Goal: Task Accomplishment & Management: Use online tool/utility

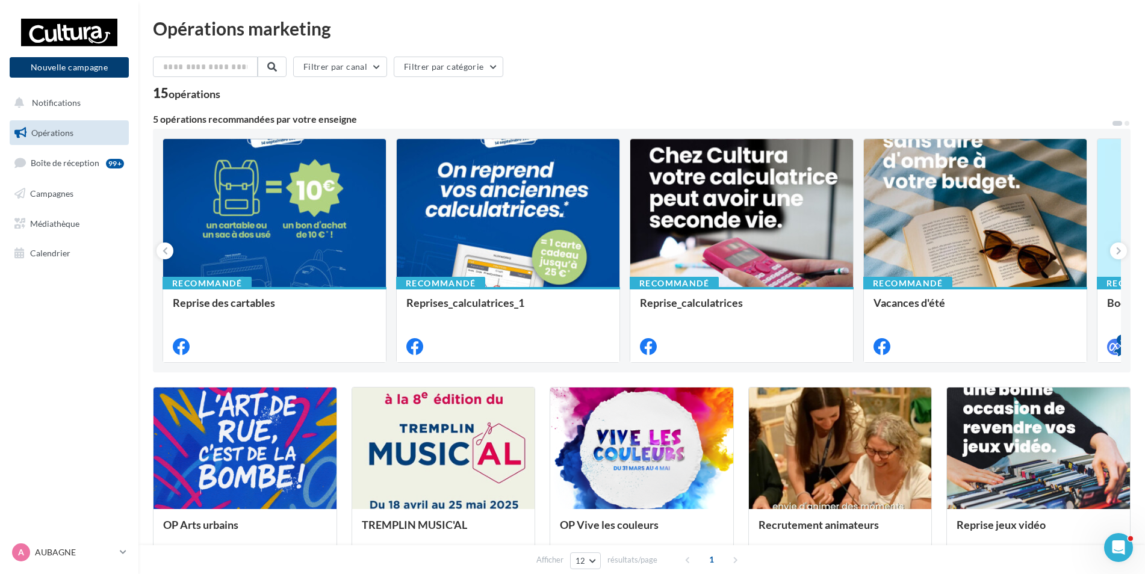
click at [70, 67] on button "Nouvelle campagne" at bounding box center [69, 67] width 119 height 20
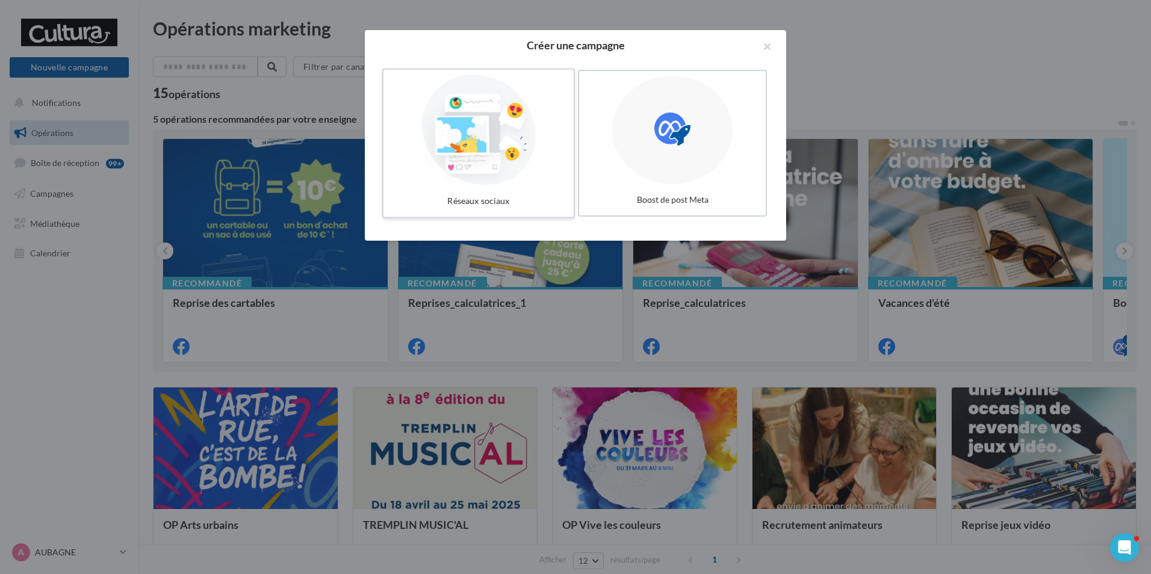
click at [477, 158] on div at bounding box center [478, 130] width 181 height 111
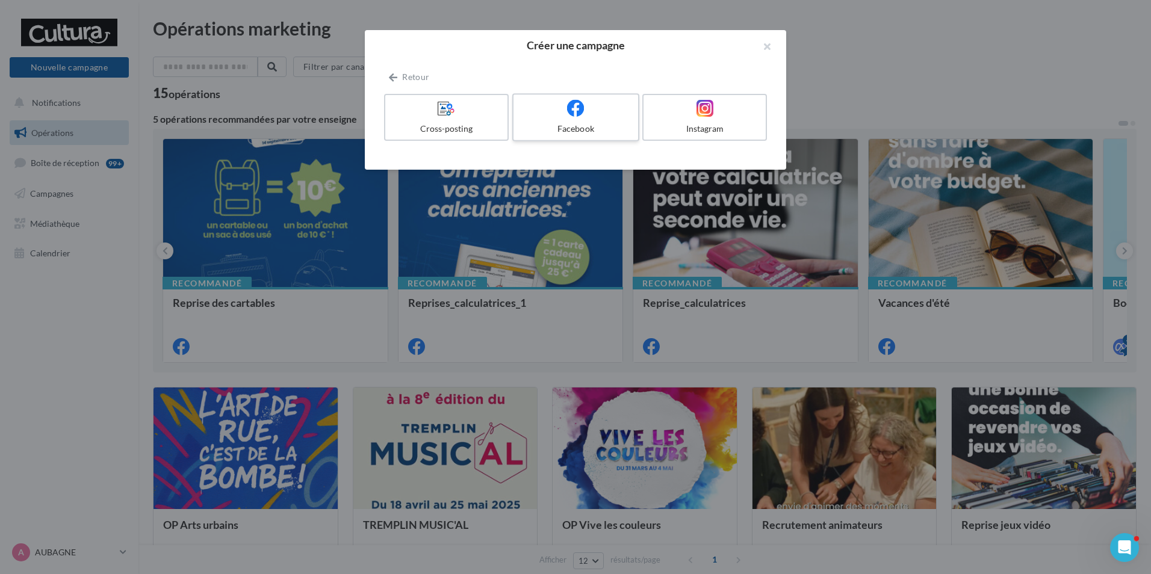
click at [559, 123] on div "Facebook" at bounding box center [575, 129] width 114 height 12
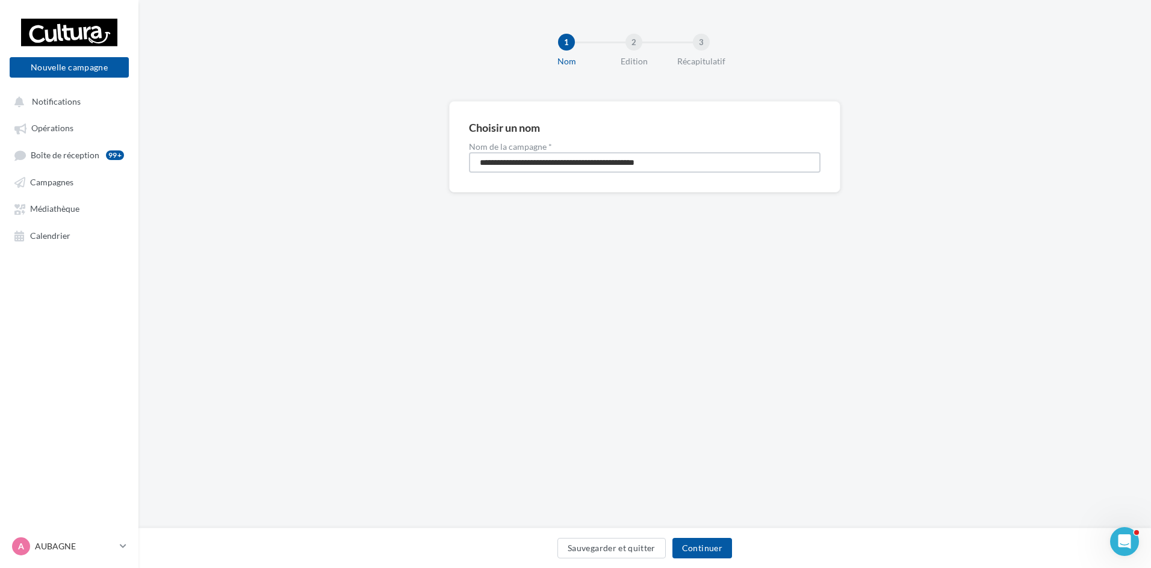
drag, startPoint x: 696, startPoint y: 162, endPoint x: 239, endPoint y: 179, distance: 457.7
click at [239, 179] on div "**********" at bounding box center [644, 166] width 1012 height 130
type input "*****"
click at [695, 546] on button "Continuer" at bounding box center [702, 548] width 60 height 20
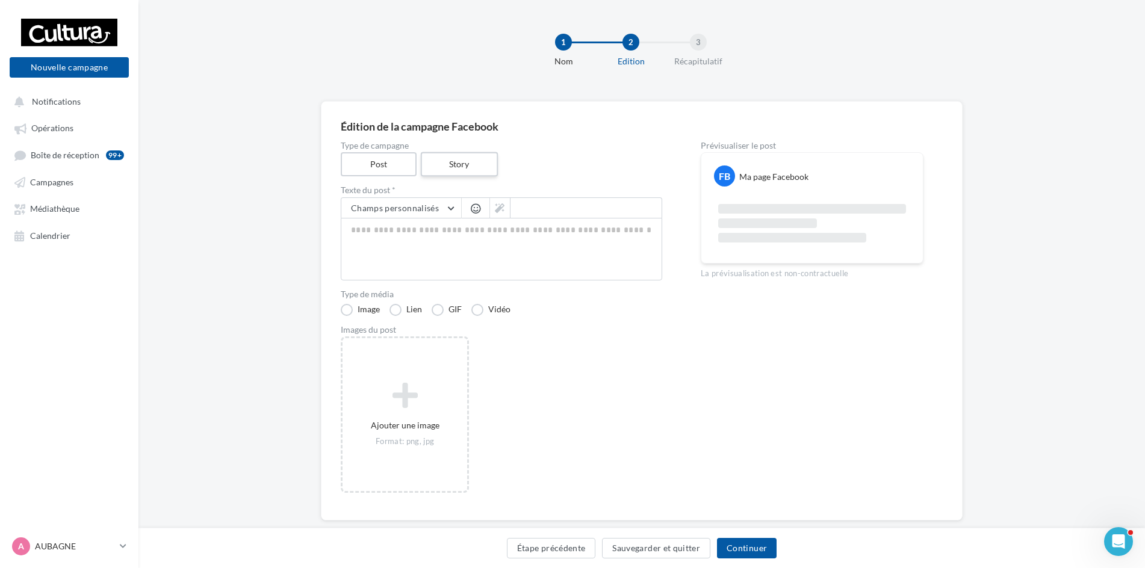
click at [447, 162] on label "Story" at bounding box center [458, 164] width 77 height 25
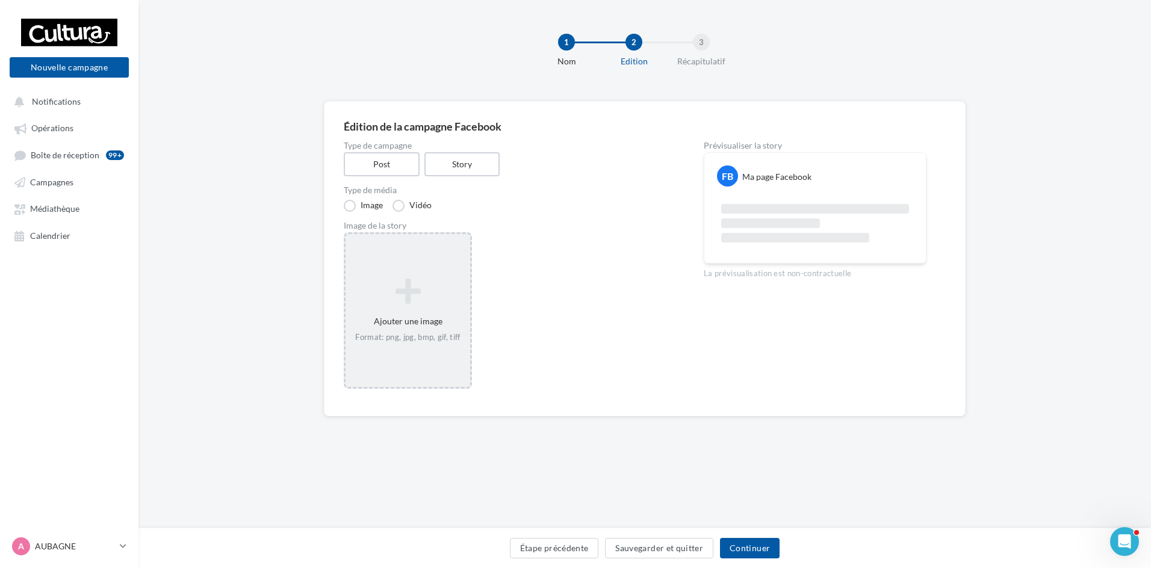
click at [435, 285] on icon at bounding box center [407, 291] width 115 height 29
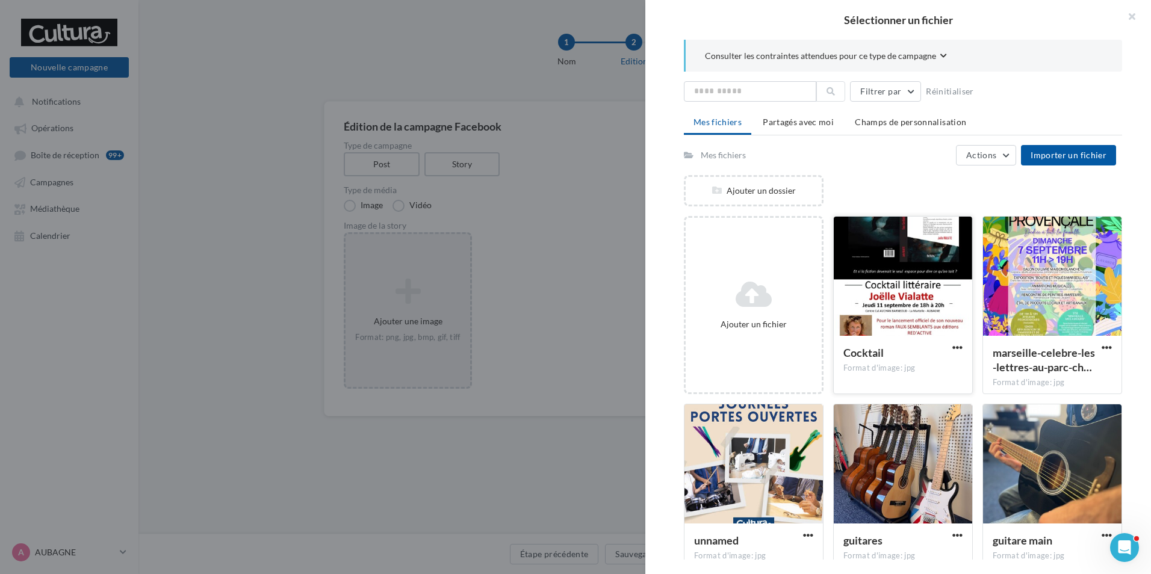
click at [922, 268] on div at bounding box center [903, 277] width 138 height 120
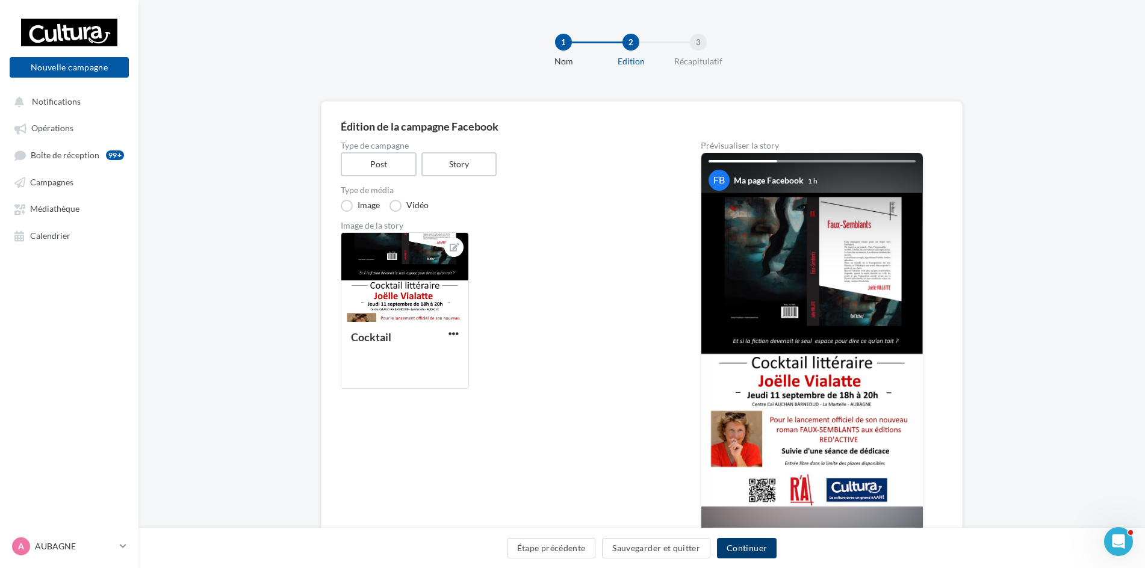
click at [758, 545] on button "Continuer" at bounding box center [747, 548] width 60 height 20
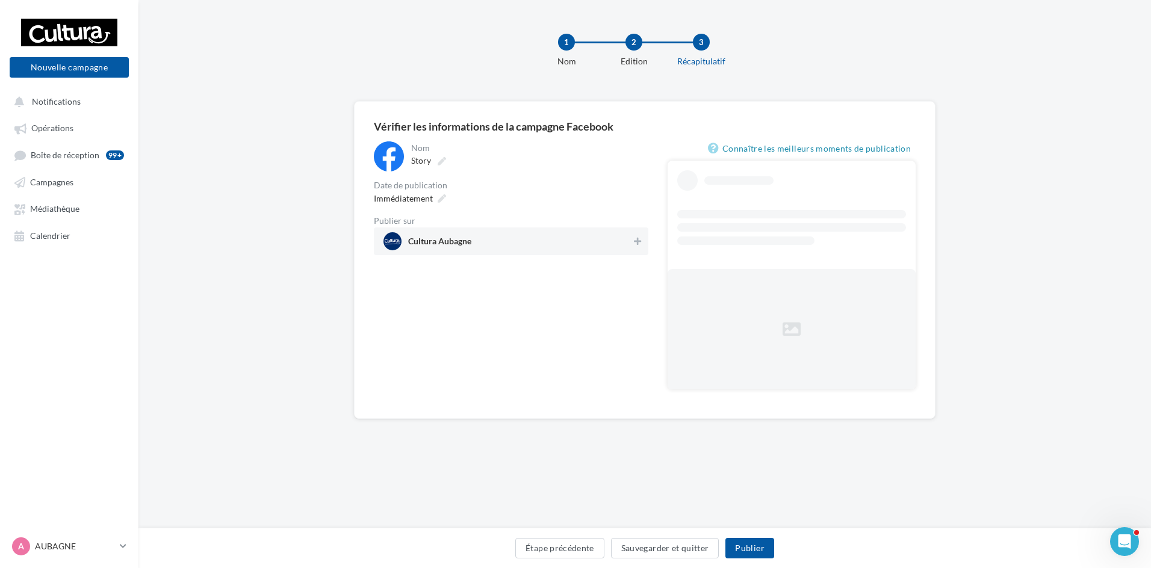
click at [562, 246] on span "Cultura Aubagne" at bounding box center [507, 241] width 248 height 18
click at [763, 550] on button "Publier" at bounding box center [749, 548] width 48 height 20
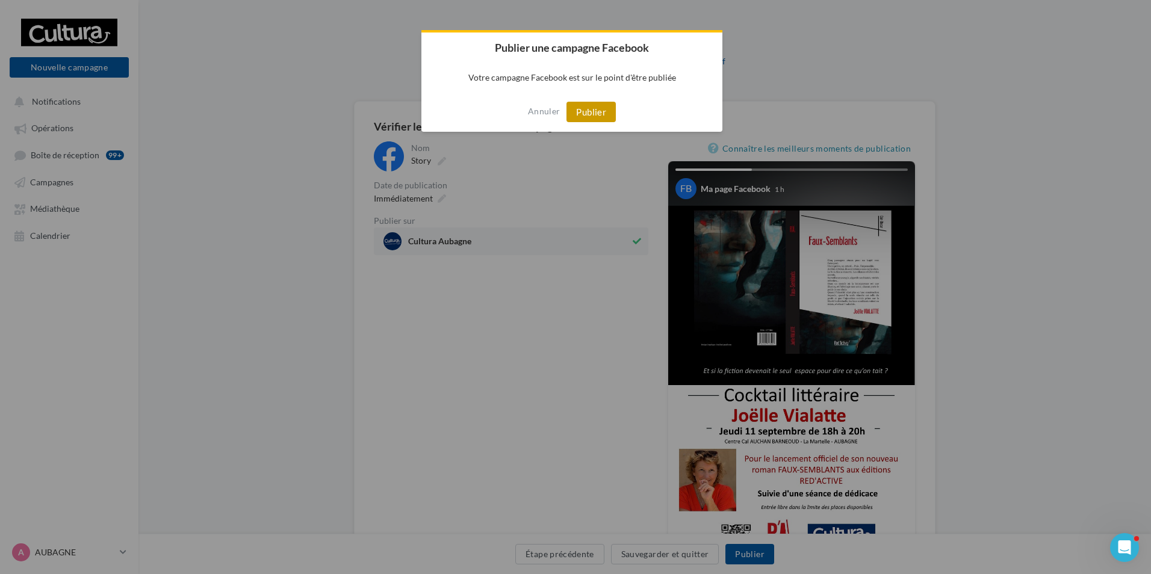
click at [586, 110] on button "Publier" at bounding box center [590, 112] width 49 height 20
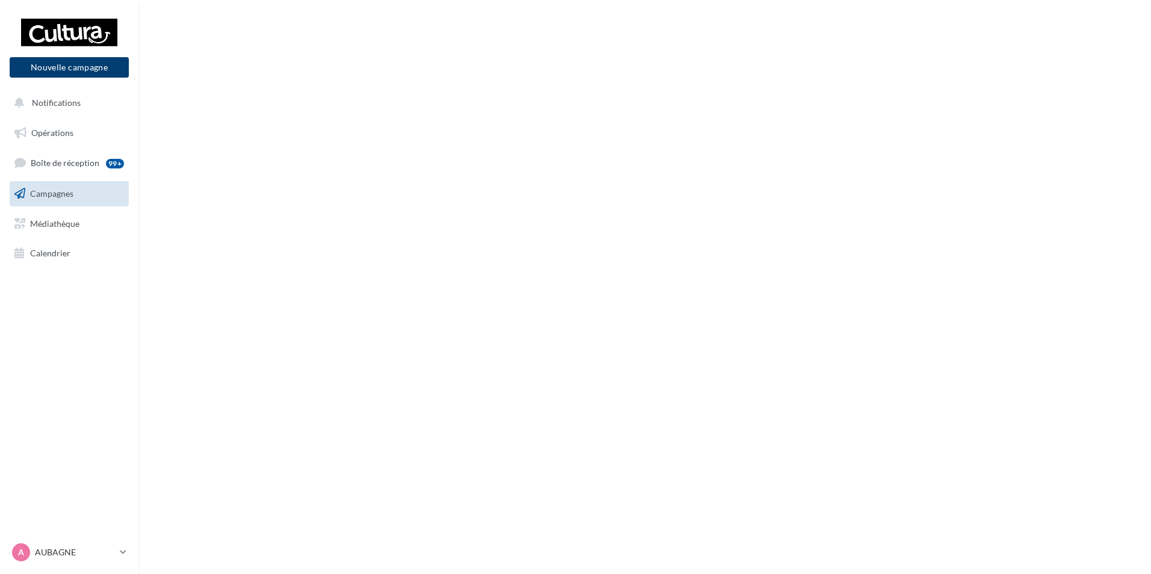
click at [88, 72] on button "Nouvelle campagne" at bounding box center [69, 67] width 119 height 20
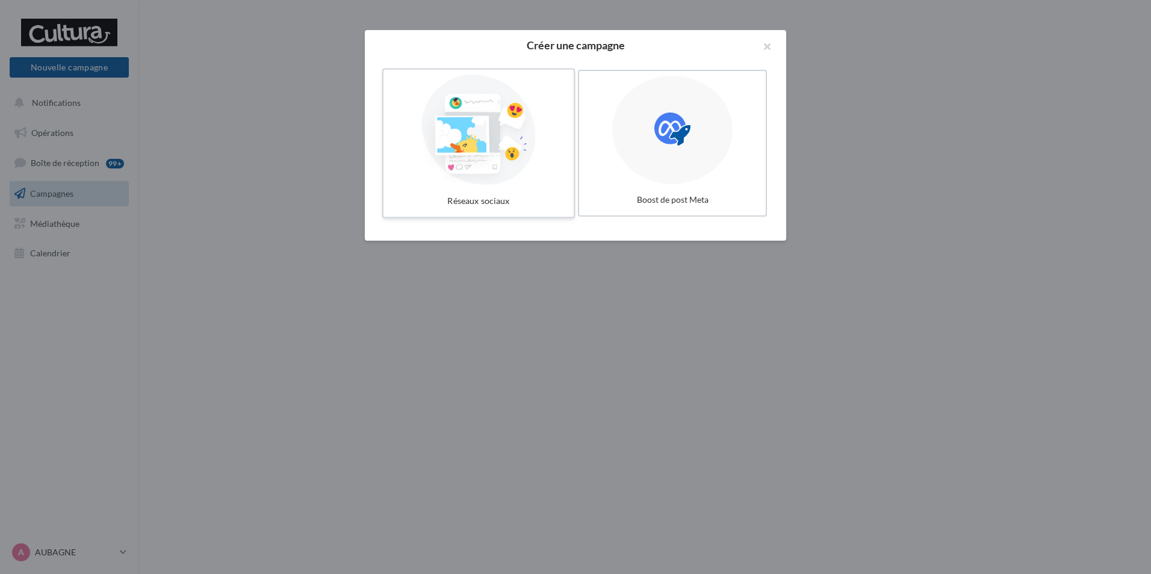
click at [453, 168] on div at bounding box center [478, 130] width 181 height 111
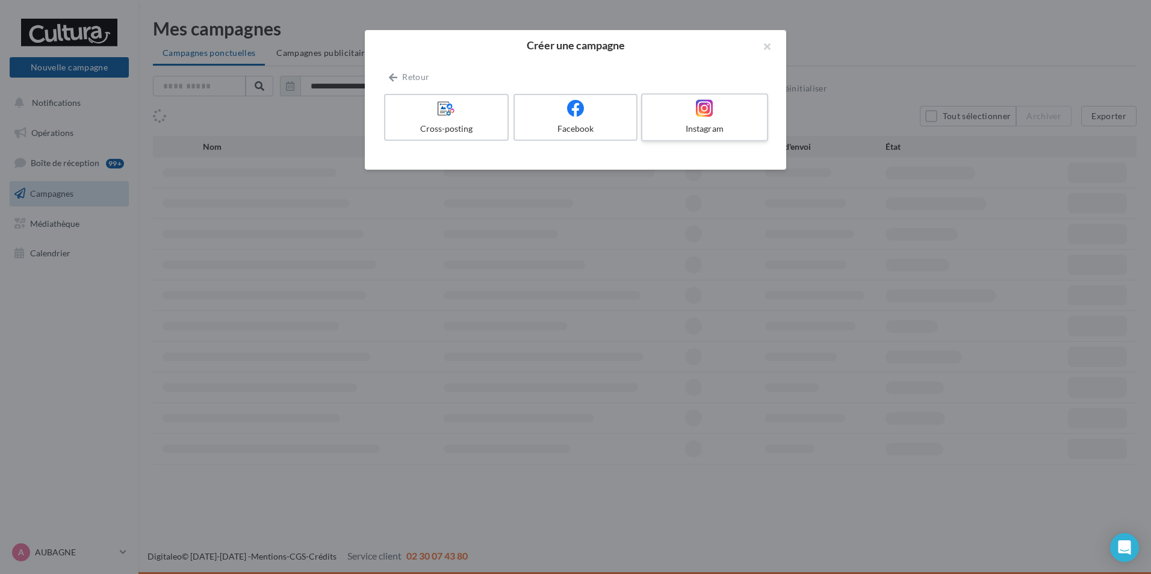
click at [690, 117] on div at bounding box center [704, 108] width 114 height 19
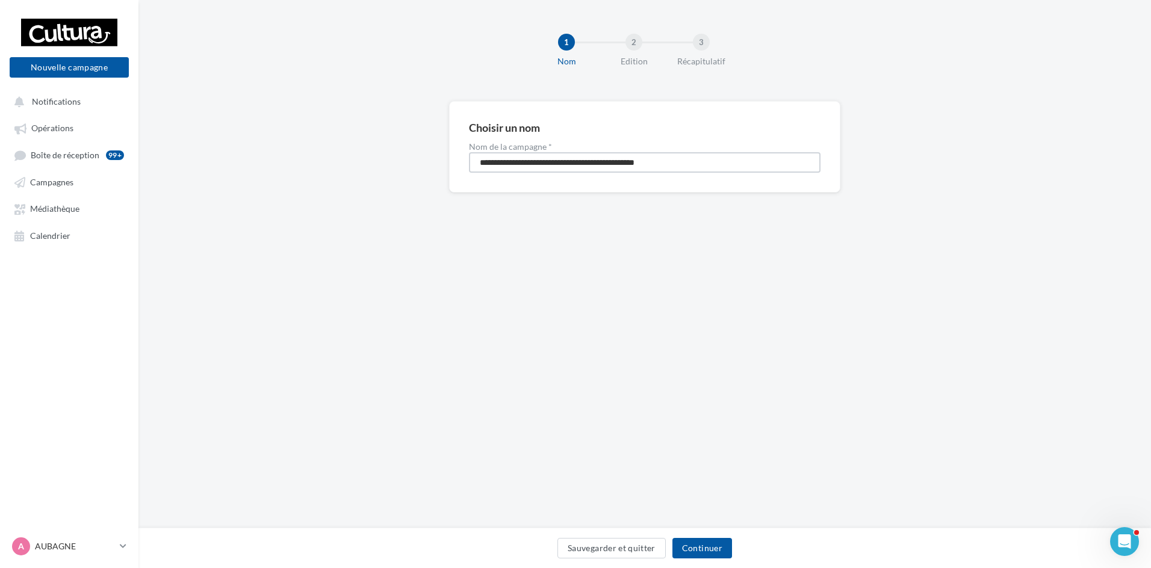
drag, startPoint x: 705, startPoint y: 164, endPoint x: 250, endPoint y: 190, distance: 455.7
click at [252, 190] on div "**********" at bounding box center [644, 166] width 1012 height 130
type input "*****"
click at [698, 539] on button "Continuer" at bounding box center [702, 548] width 60 height 20
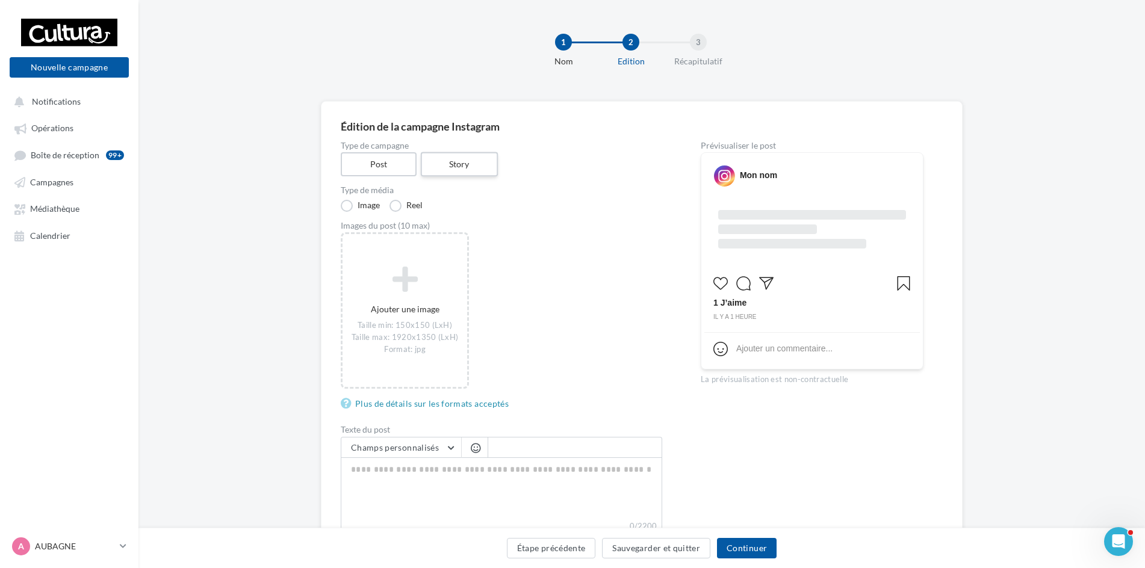
click at [433, 165] on label "Story" at bounding box center [458, 164] width 77 height 25
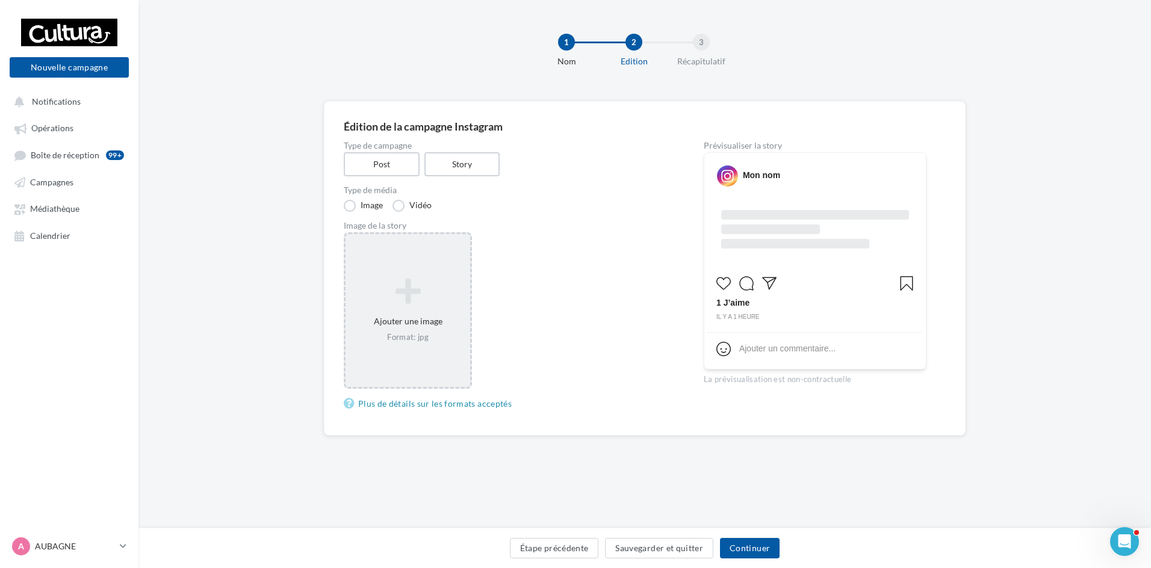
click at [437, 291] on icon at bounding box center [407, 291] width 115 height 29
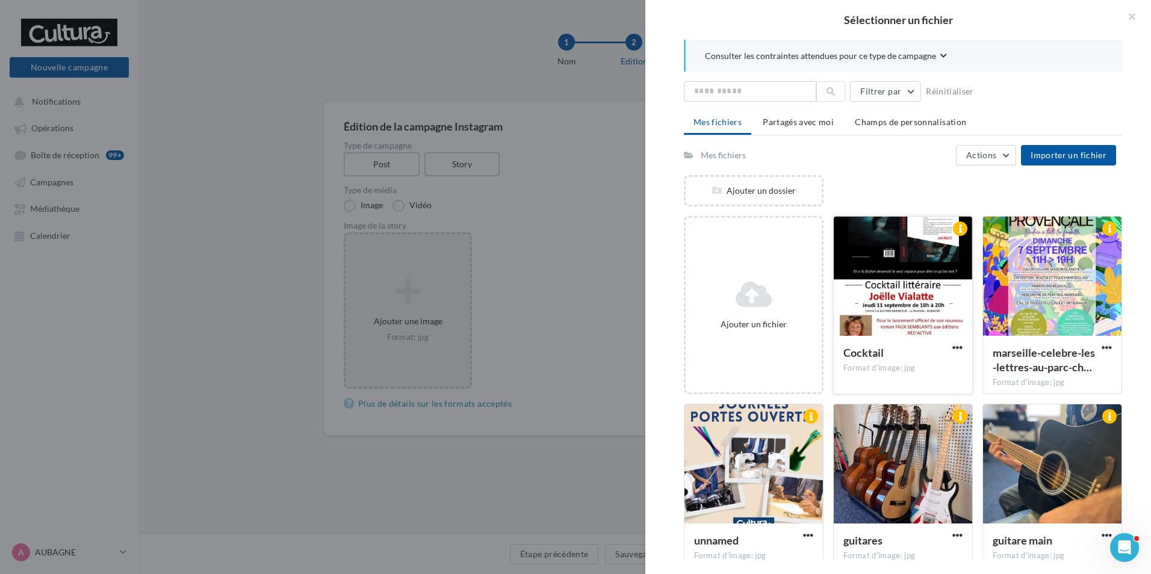
click at [909, 263] on div at bounding box center [903, 277] width 138 height 120
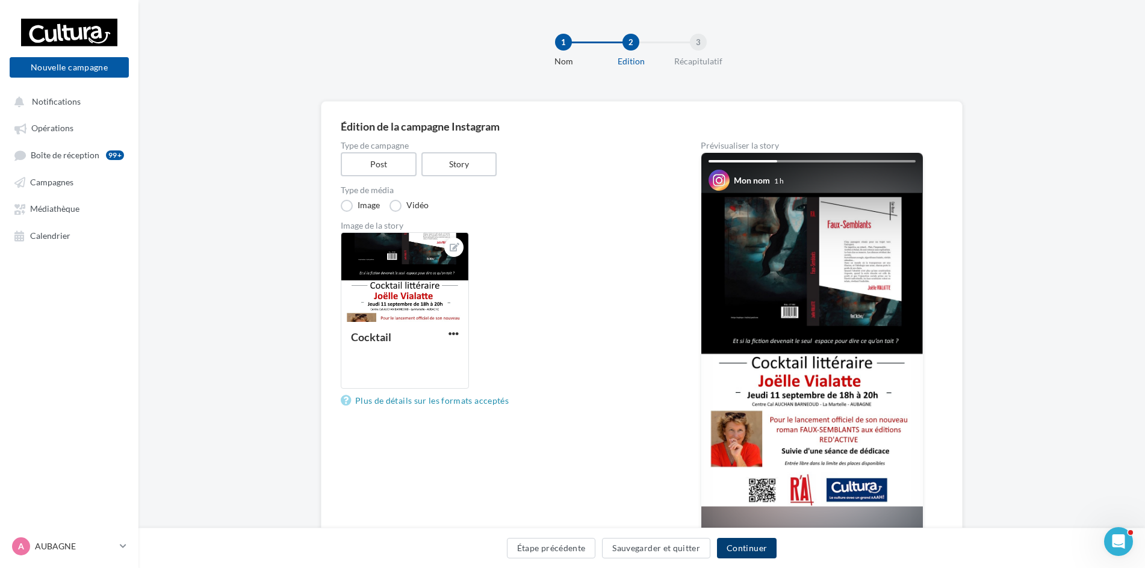
click at [753, 544] on button "Continuer" at bounding box center [747, 548] width 60 height 20
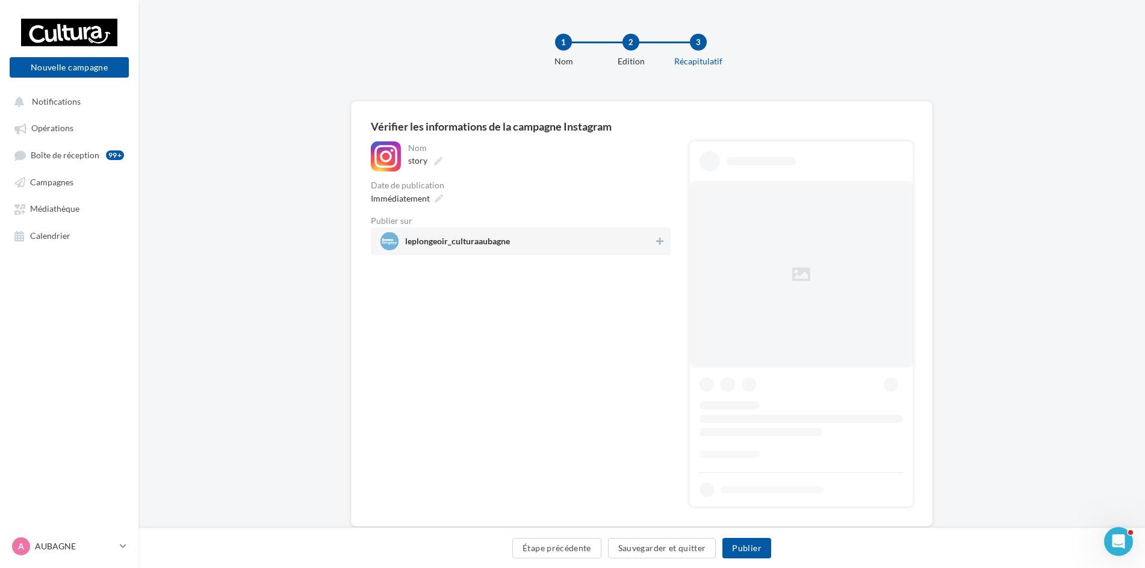
click at [483, 237] on span "leplongeoir_culturaaubagne" at bounding box center [516, 241] width 273 height 18
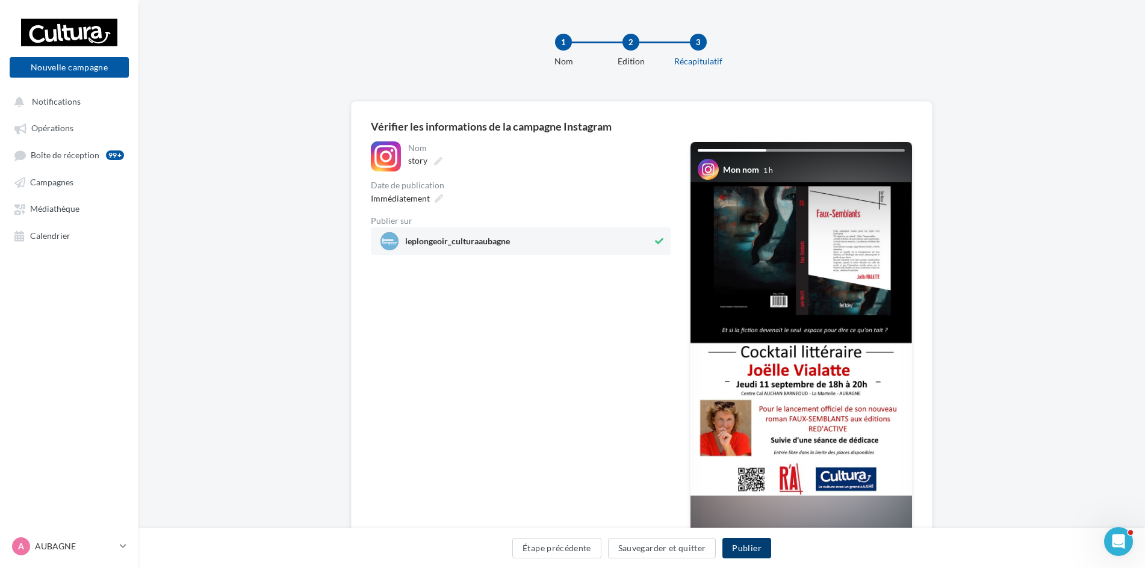
click at [758, 551] on button "Publier" at bounding box center [746, 548] width 48 height 20
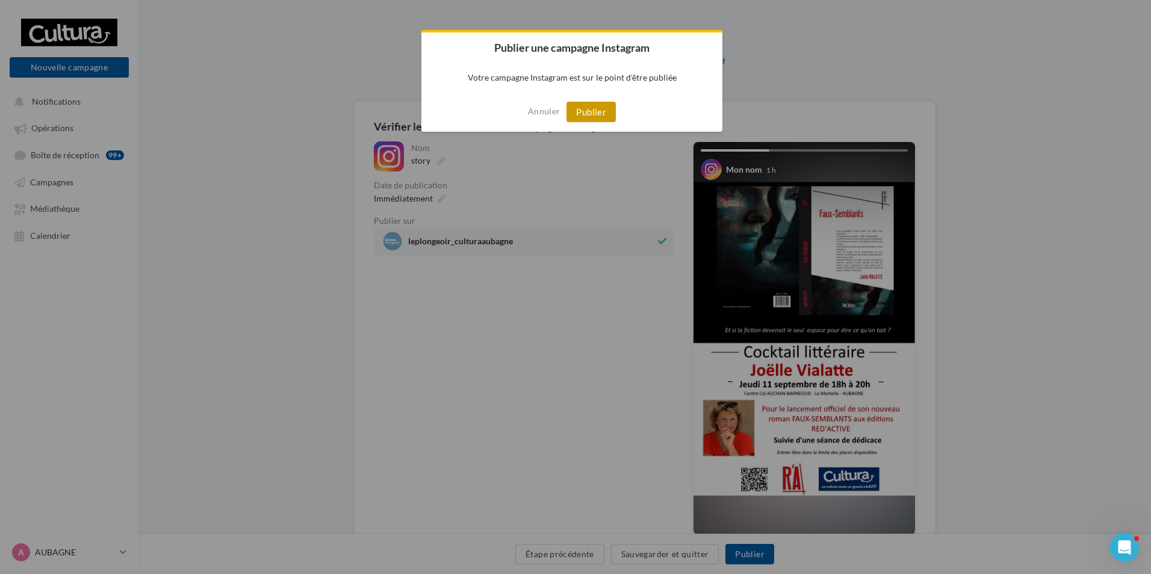
click at [567, 106] on button "Publier" at bounding box center [590, 112] width 49 height 20
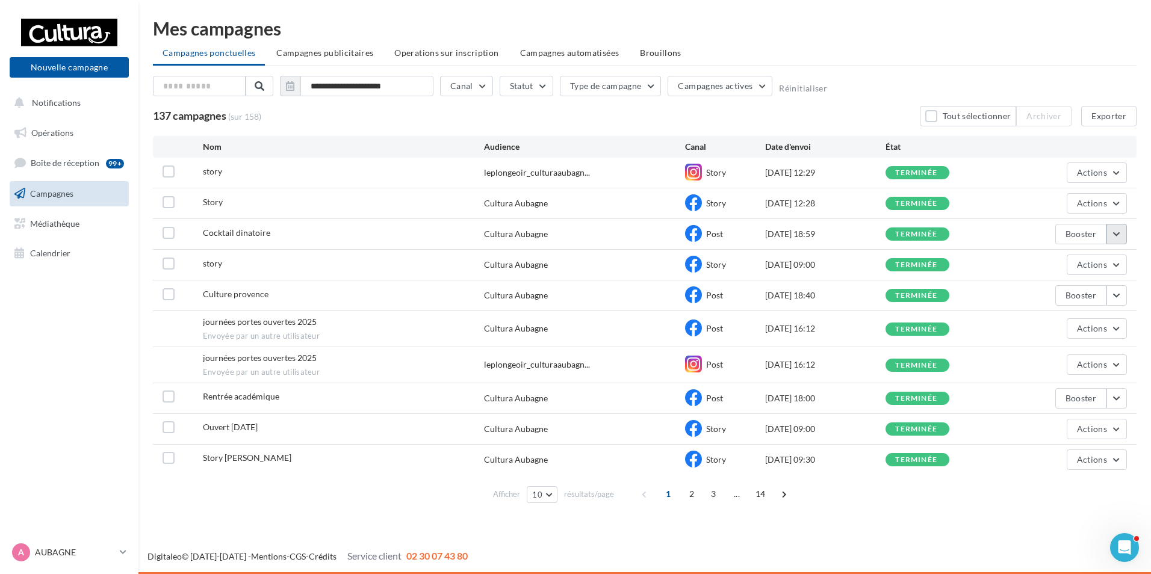
click at [1117, 224] on button "button" at bounding box center [1116, 234] width 20 height 20
click at [1092, 262] on button "Voir les résultats" at bounding box center [1066, 262] width 120 height 31
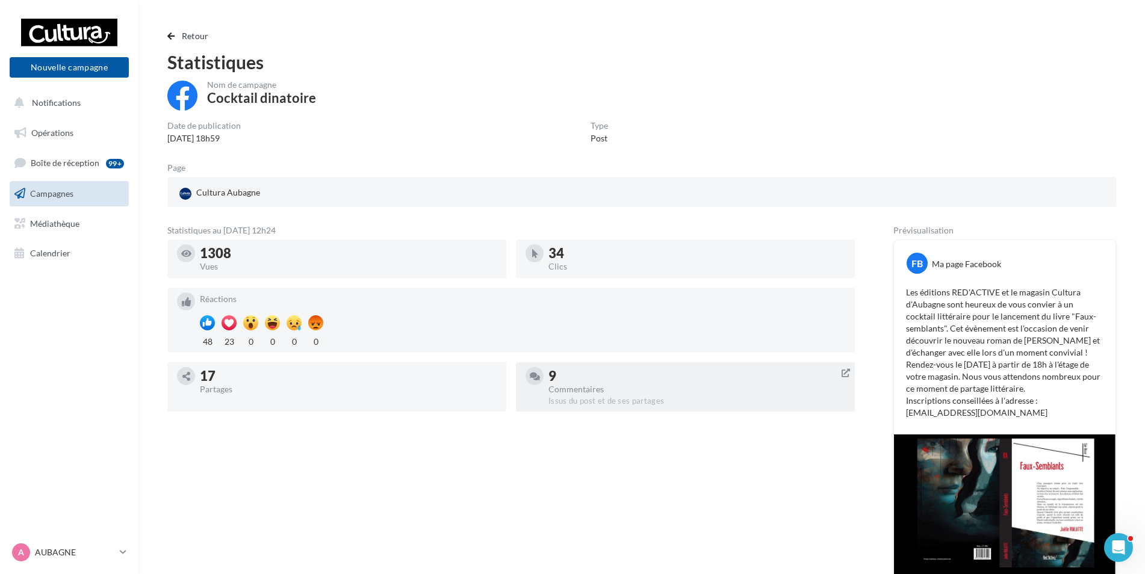
click at [590, 391] on div "Commentaires" at bounding box center [696, 389] width 297 height 8
